Goal: Entertainment & Leisure: Browse casually

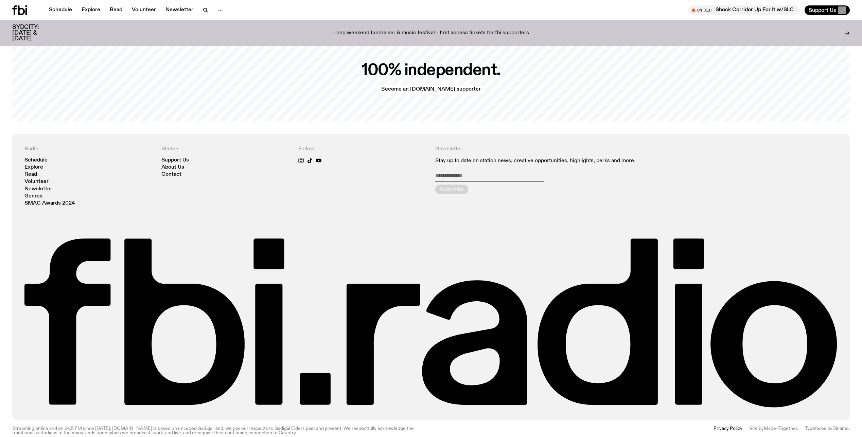
scroll to position [1802, 0]
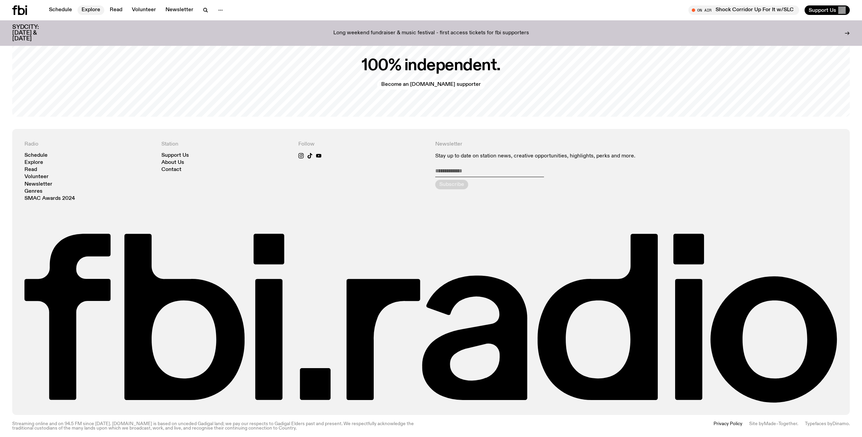
click at [92, 8] on link "Explore" at bounding box center [90, 10] width 27 height 10
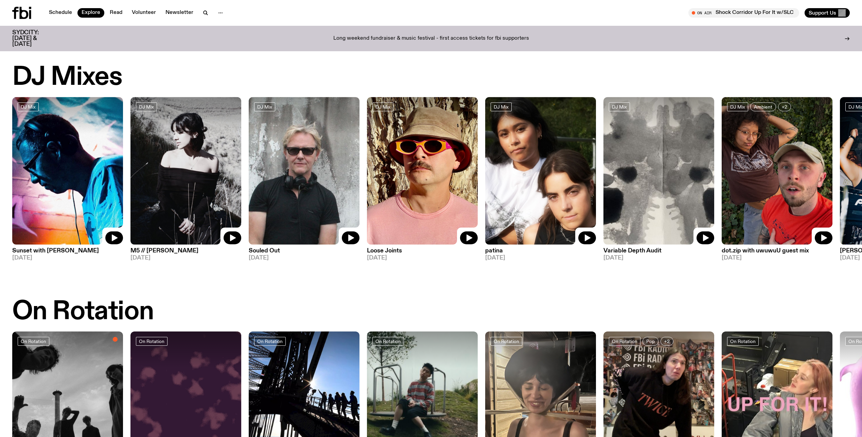
click at [371, 156] on img at bounding box center [422, 171] width 111 height 148
click at [262, 124] on div at bounding box center [304, 115] width 111 height 37
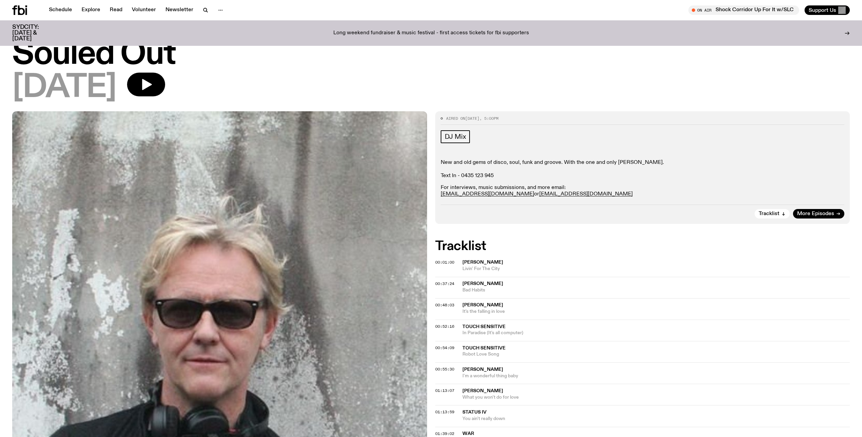
scroll to position [34, 0]
